Goal: Task Accomplishment & Management: Complete application form

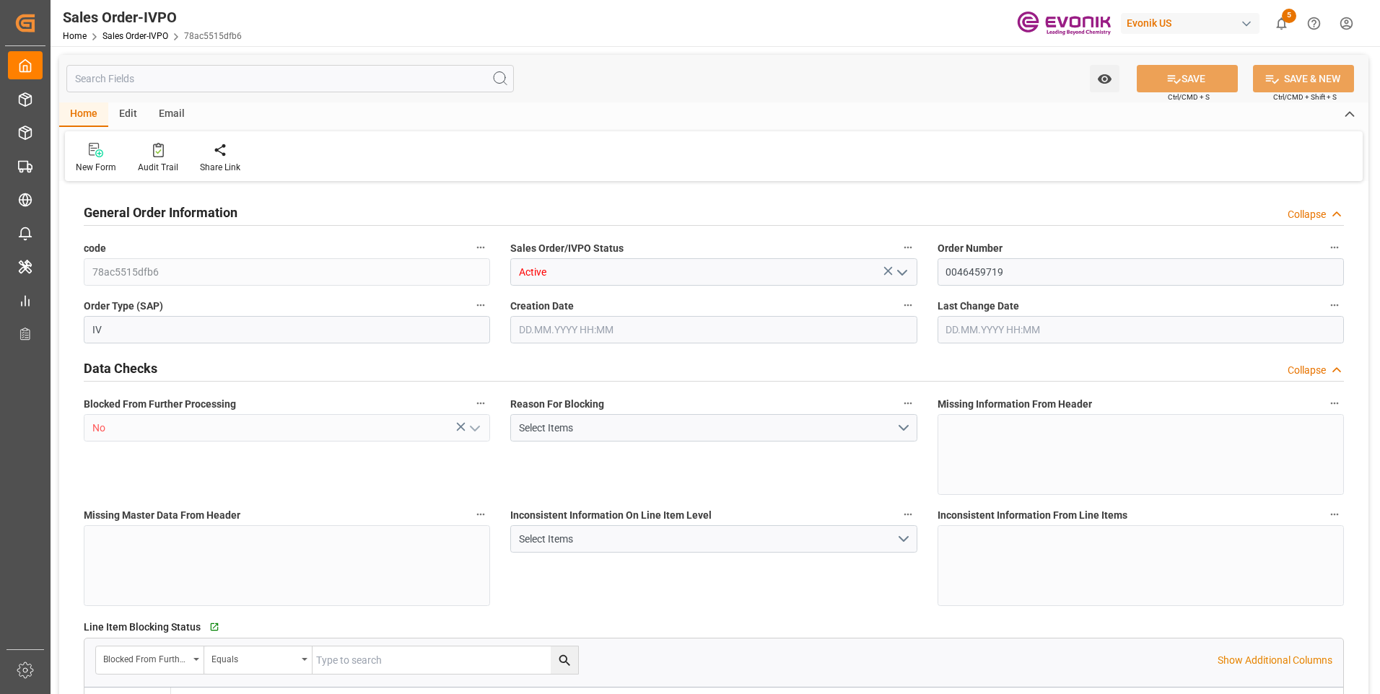
type input "NLRTM"
type input "0"
type input "1"
type input "2"
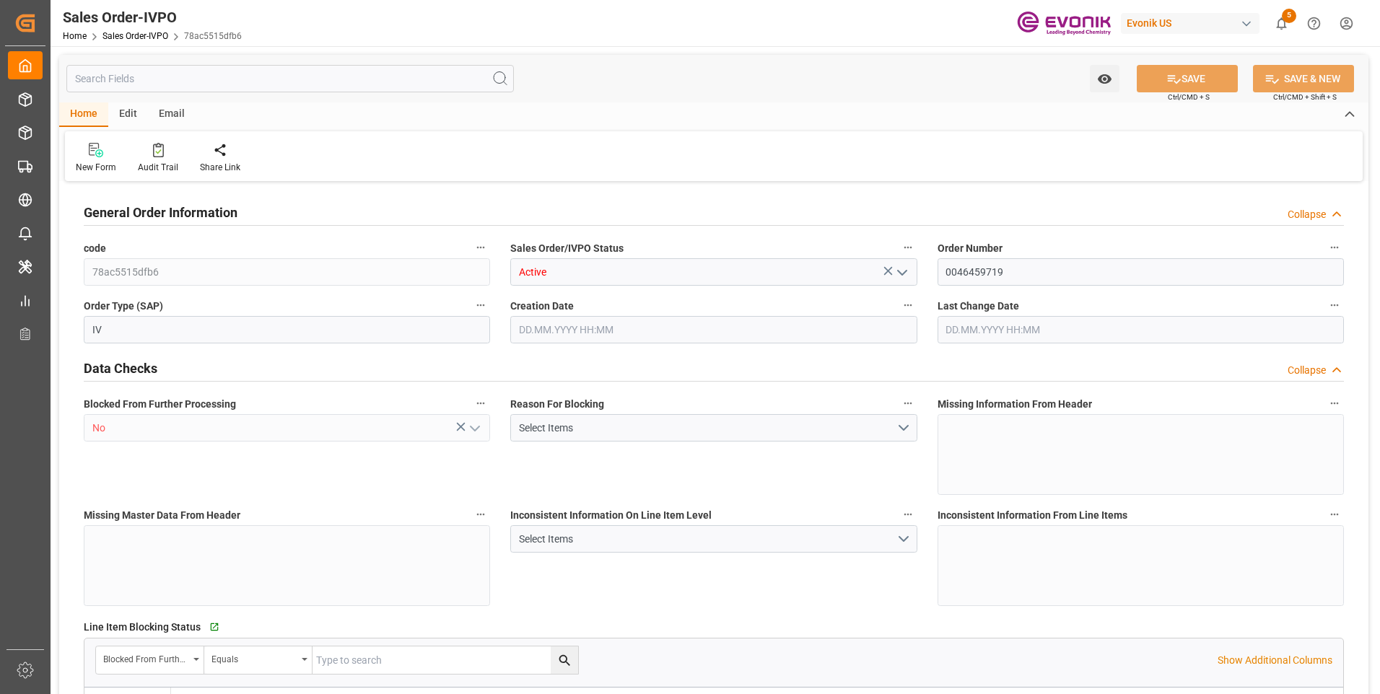
type input "12670.8"
type input "33.408"
type input "17000"
type input "30"
type input "[DATE] 17:17"
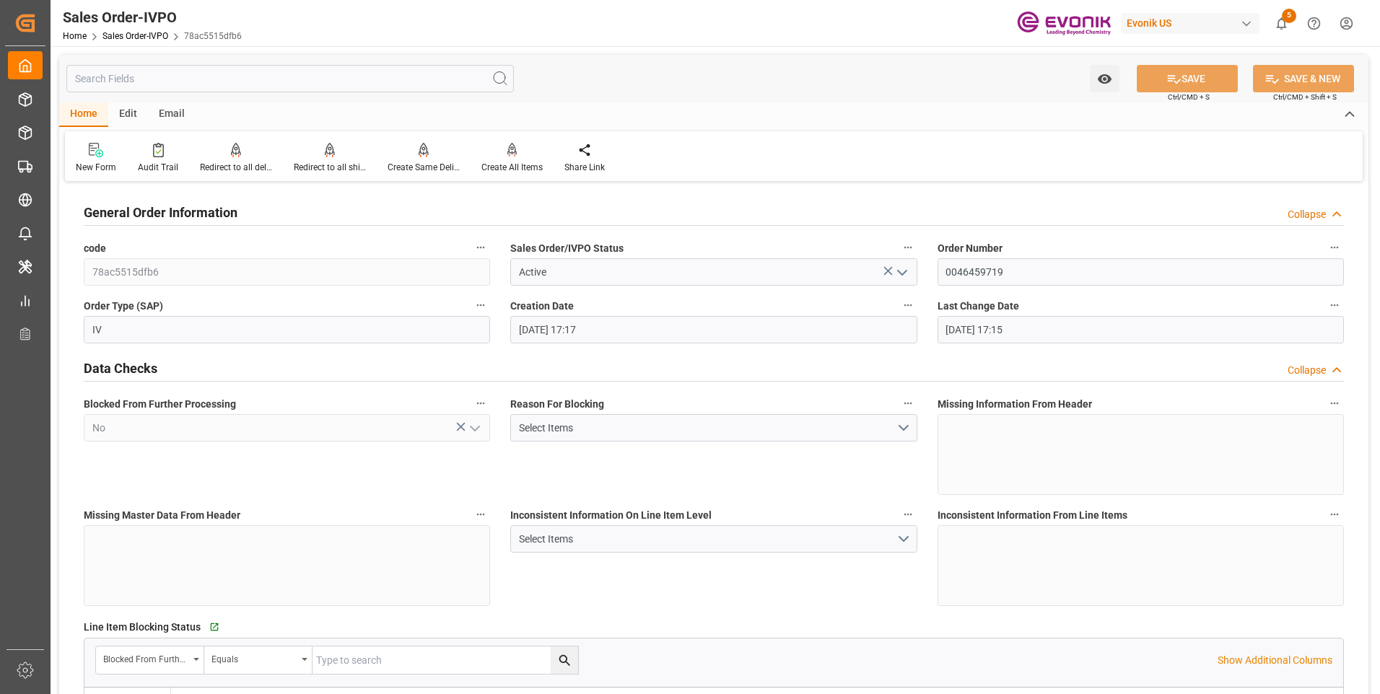
type input "[DATE] 17:15"
